Goal: Entertainment & Leisure: Consume media (video, audio)

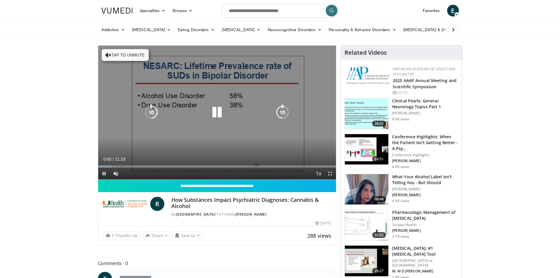
click at [220, 114] on icon "Video Player" at bounding box center [217, 112] width 16 height 16
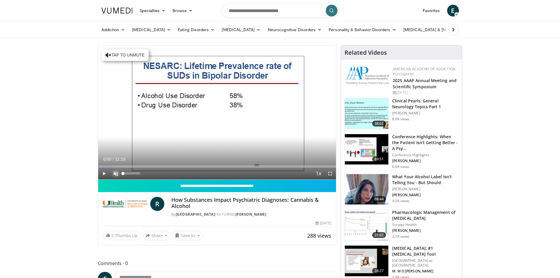
click at [113, 170] on span "Video Player" at bounding box center [116, 173] width 12 height 12
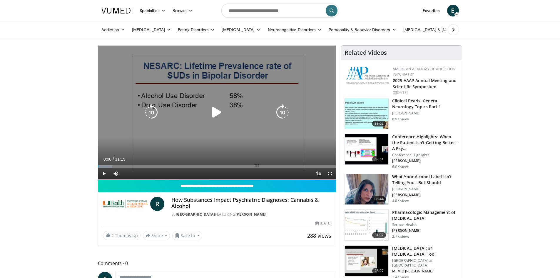
click at [219, 110] on icon "Video Player" at bounding box center [217, 112] width 16 height 16
click at [212, 110] on icon "Video Player" at bounding box center [217, 112] width 16 height 16
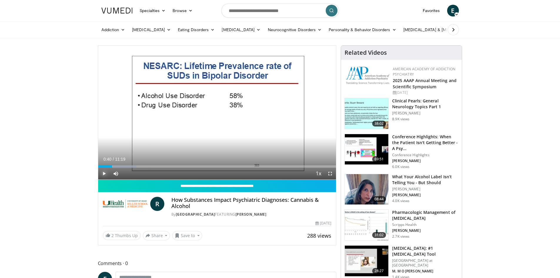
click at [103, 173] on span "Video Player" at bounding box center [104, 173] width 12 height 12
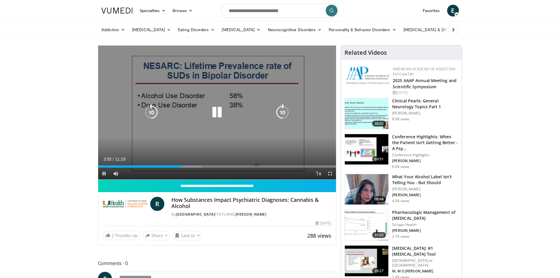
click at [215, 114] on icon "Video Player" at bounding box center [217, 112] width 16 height 16
